Goal: Information Seeking & Learning: Find specific fact

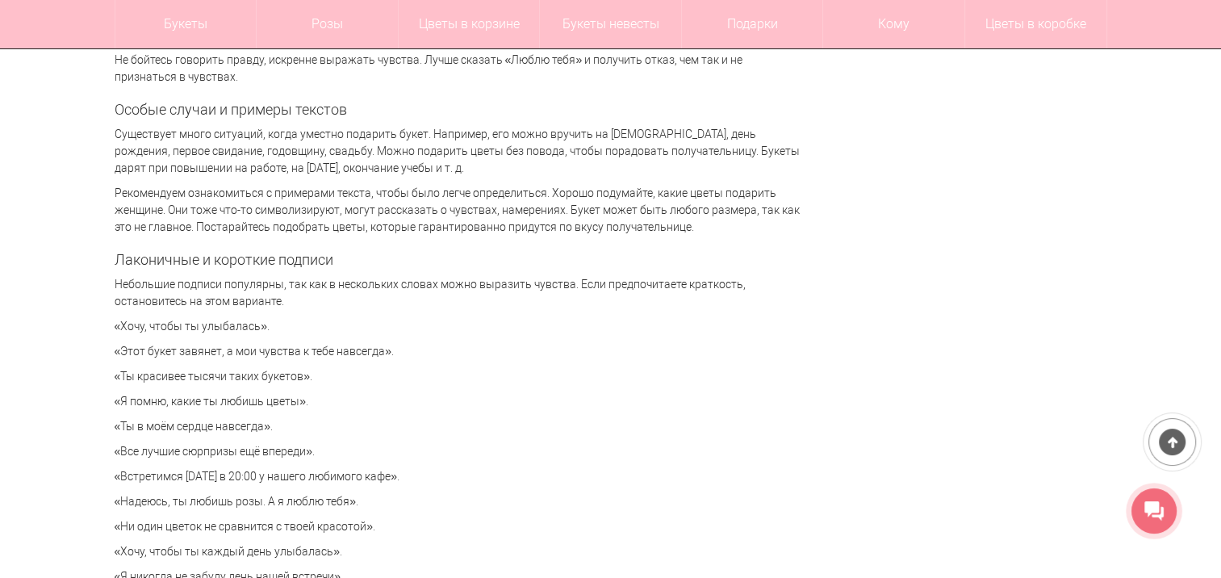
scroll to position [3482, 0]
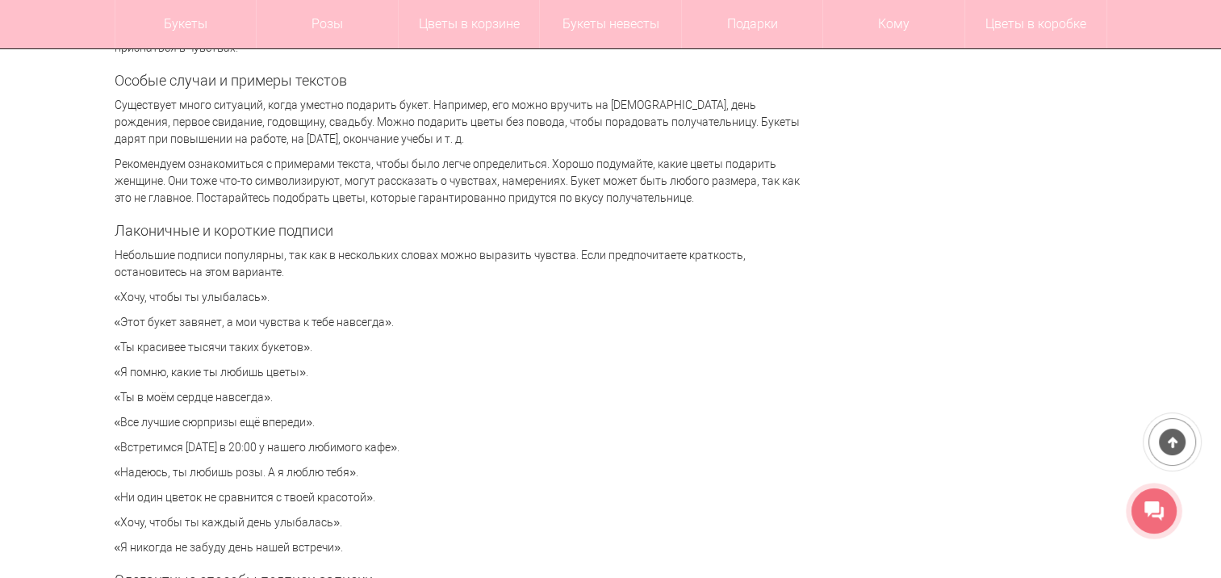
drag, startPoint x: 118, startPoint y: 297, endPoint x: 255, endPoint y: 300, distance: 137.2
click at [255, 300] on p "«Хочу, чтобы ты улыбалась»." at bounding box center [458, 297] width 686 height 17
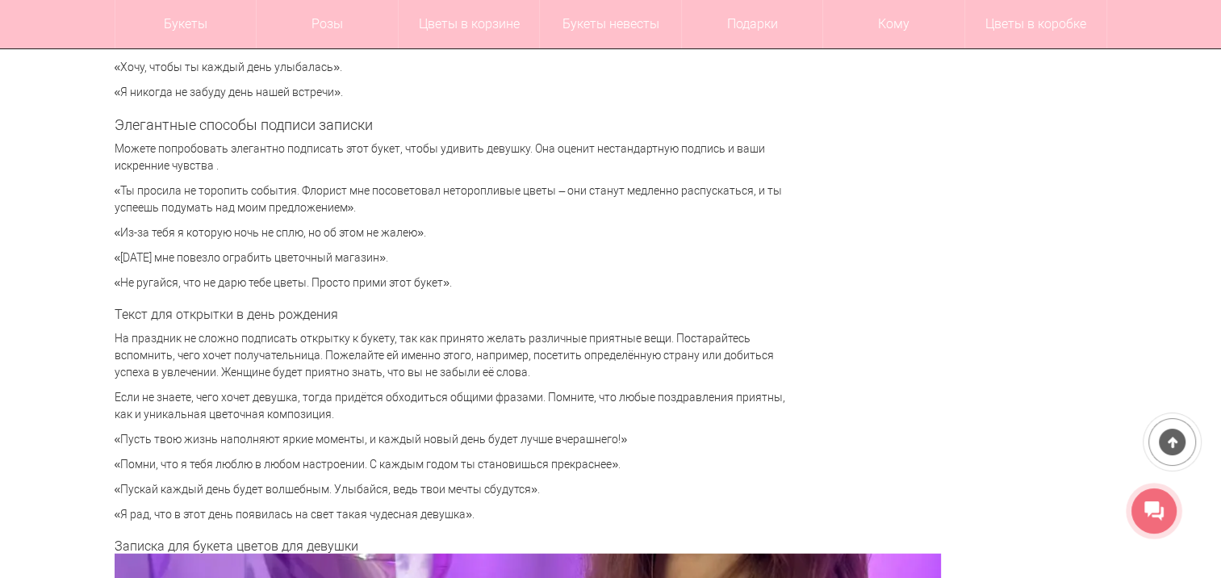
scroll to position [3967, 0]
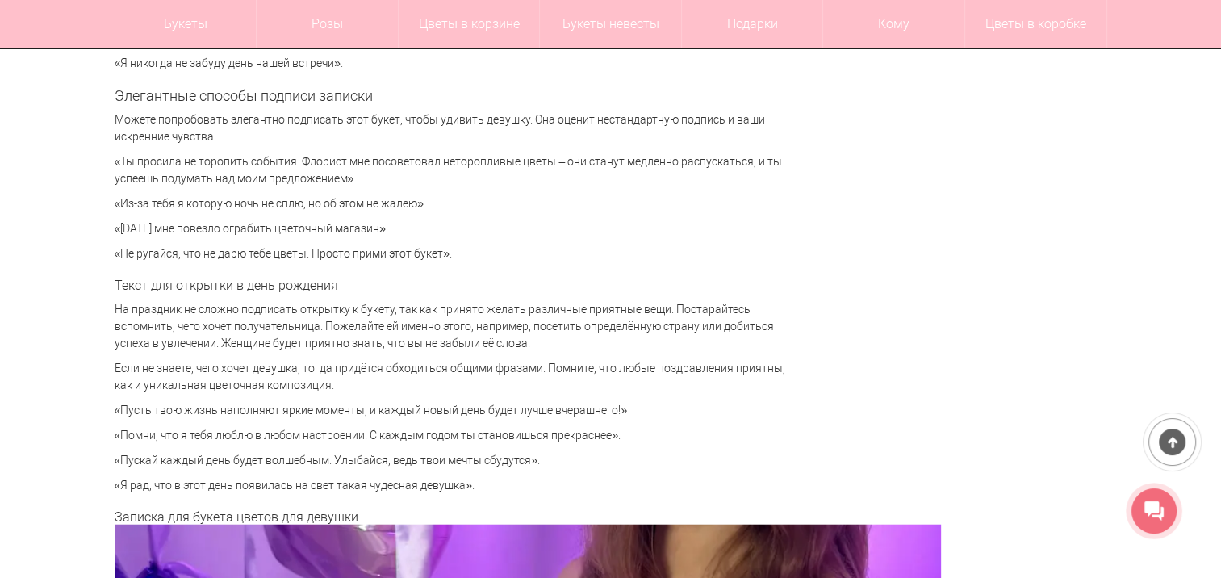
drag, startPoint x: 130, startPoint y: 407, endPoint x: 616, endPoint y: 415, distance: 486.6
click at [619, 415] on p "«Пусть твою жизнь наполняют яркие моменты, и каждый новый день будет лучше вчер…" at bounding box center [458, 410] width 686 height 17
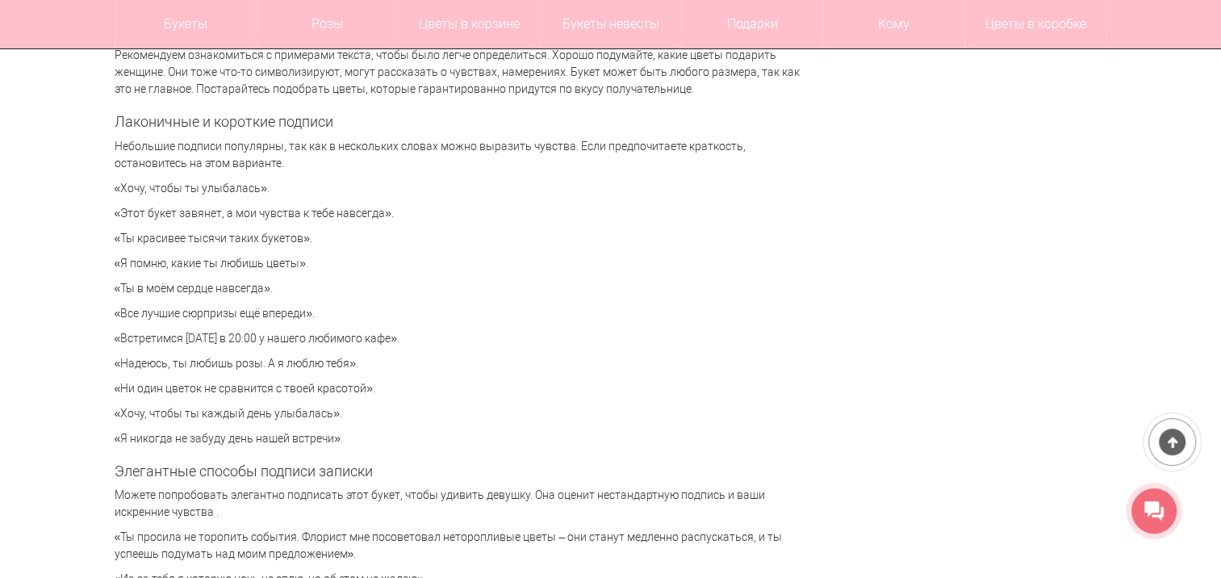
scroll to position [3563, 0]
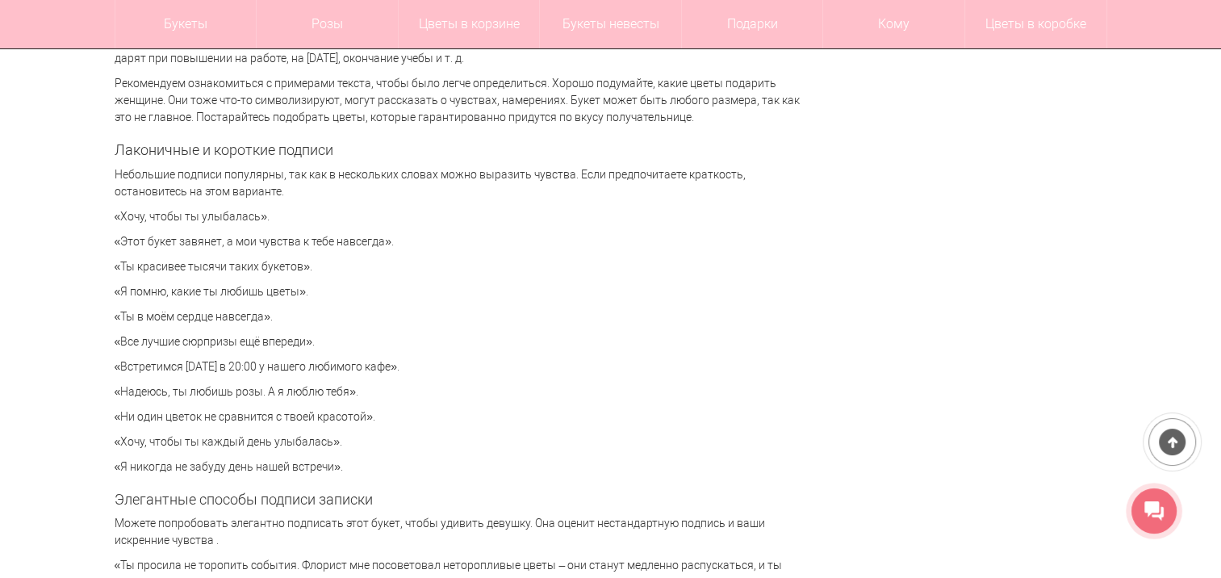
drag, startPoint x: 122, startPoint y: 213, endPoint x: 255, endPoint y: 214, distance: 133.1
click at [255, 214] on p "«Хочу, чтобы ты улыбалась»." at bounding box center [458, 216] width 686 height 17
drag, startPoint x: 255, startPoint y: 214, endPoint x: 244, endPoint y: 216, distance: 11.6
copy p "[PERSON_NAME], чтобы ты улыбалась"
